Goal: Information Seeking & Learning: Learn about a topic

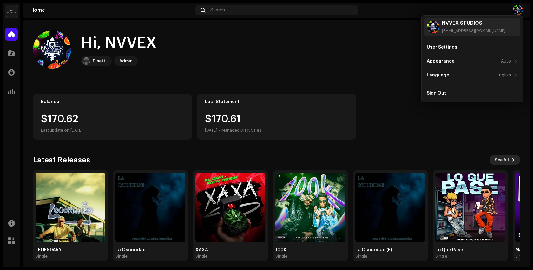
click at [501, 159] on span "See All" at bounding box center [502, 160] width 14 height 13
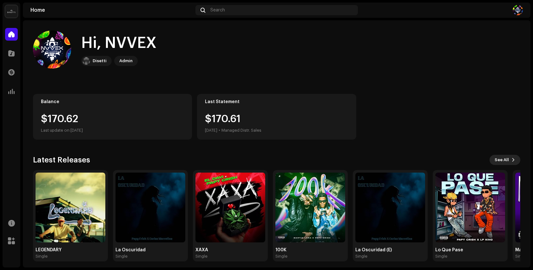
click at [514, 158] on button "See All" at bounding box center [505, 160] width 31 height 10
click at [506, 161] on button "See All" at bounding box center [505, 160] width 31 height 10
click at [11, 54] on span at bounding box center [11, 53] width 6 height 5
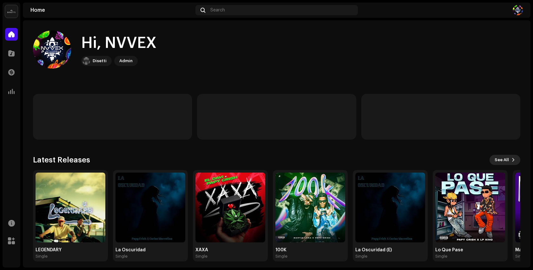
click at [501, 163] on span "See All" at bounding box center [502, 160] width 14 height 13
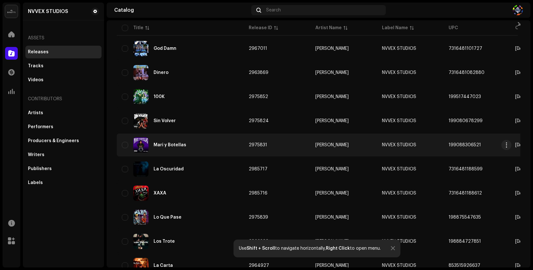
scroll to position [164, 0]
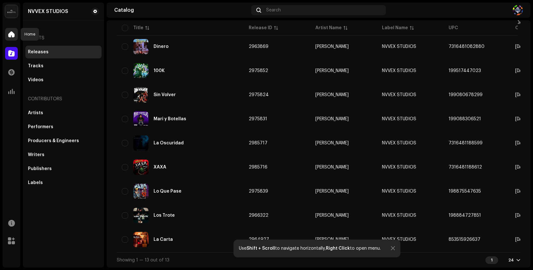
click at [12, 36] on span at bounding box center [11, 34] width 6 height 5
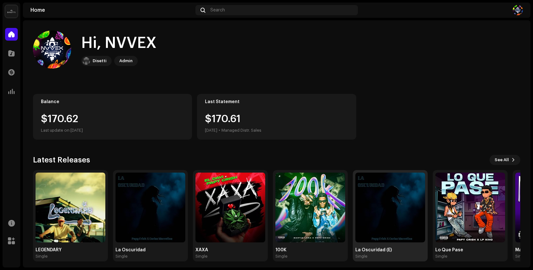
scroll to position [4, 0]
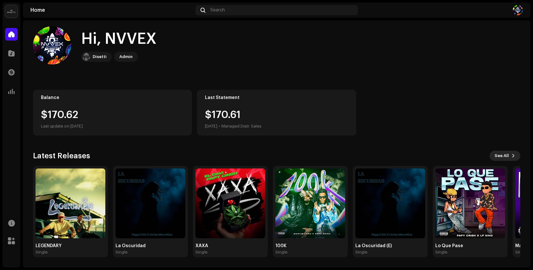
click at [501, 160] on span "See All" at bounding box center [502, 155] width 14 height 13
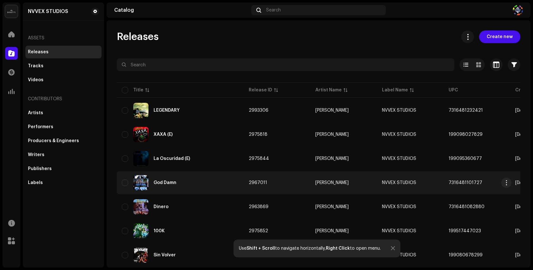
click at [266, 182] on td "2967011" at bounding box center [277, 182] width 67 height 23
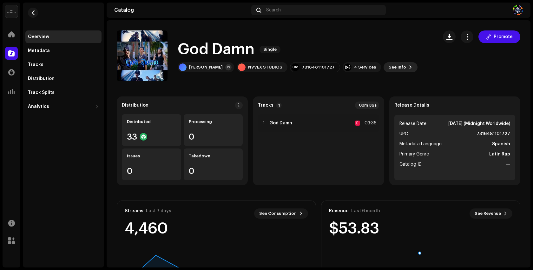
click at [389, 65] on span "See Info" at bounding box center [397, 67] width 17 height 13
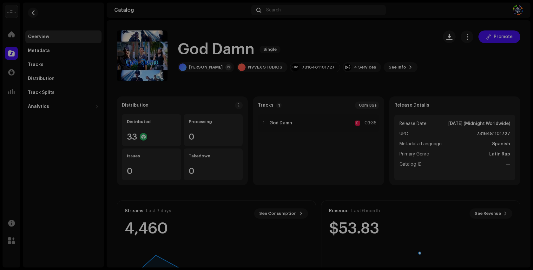
click at [377, 51] on div "God Damn 2967011 Metadata Distribution Metadata Language Spanish Release Title …" at bounding box center [266, 135] width 533 height 270
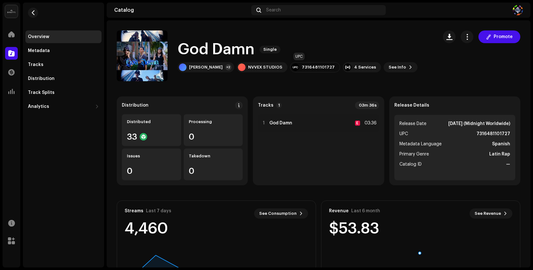
click at [303, 68] on div "7316481101727" at bounding box center [318, 67] width 33 height 5
click at [238, 70] on div "NVVEX STUDIOS" at bounding box center [262, 67] width 51 height 10
click at [210, 68] on div "[PERSON_NAME]" at bounding box center [206, 67] width 34 height 5
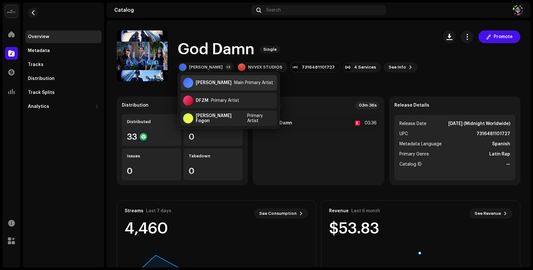
click at [255, 86] on div "[PERSON_NAME] Main Primary Artist" at bounding box center [229, 82] width 96 height 15
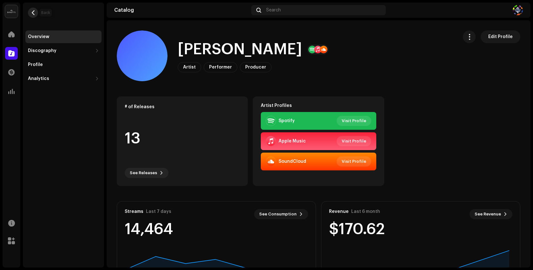
click at [34, 14] on span "button" at bounding box center [33, 12] width 5 height 5
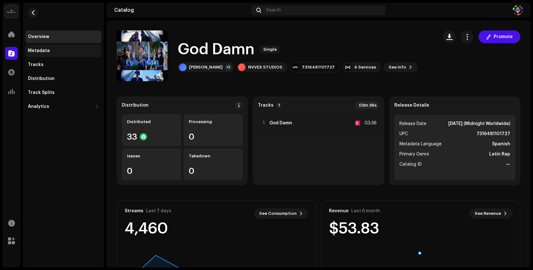
click at [63, 51] on div "Metadata" at bounding box center [63, 50] width 71 height 5
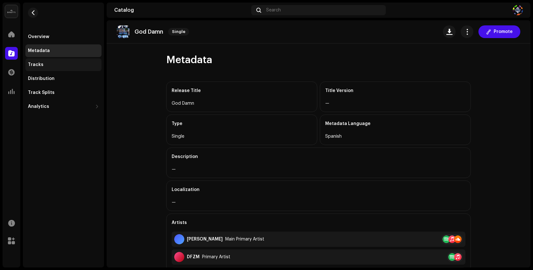
click at [49, 68] on div "Tracks" at bounding box center [63, 64] width 76 height 13
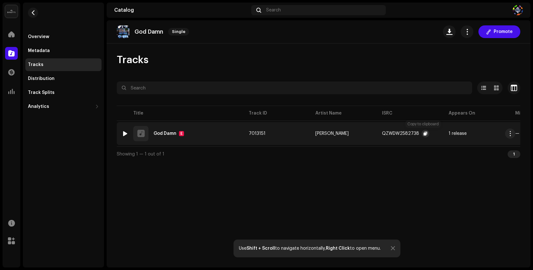
click at [425, 132] on span "button" at bounding box center [426, 133] width 4 height 5
